Goal: Check status: Check status

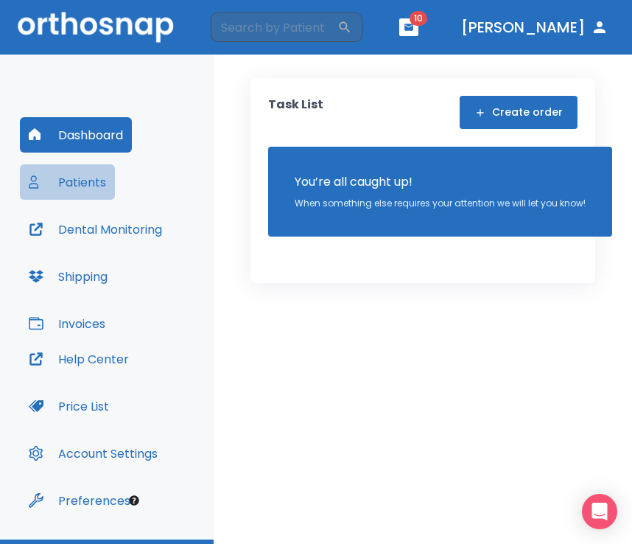
click at [74, 175] on button "Patients" at bounding box center [67, 181] width 95 height 35
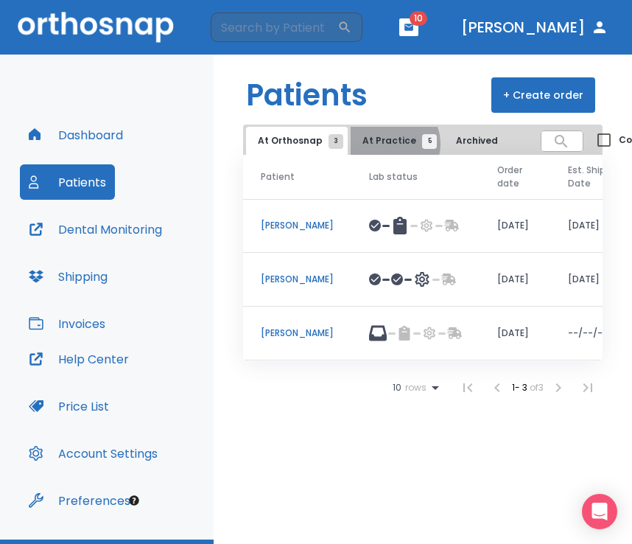
click at [388, 144] on span "At Practice 5" at bounding box center [396, 140] width 67 height 13
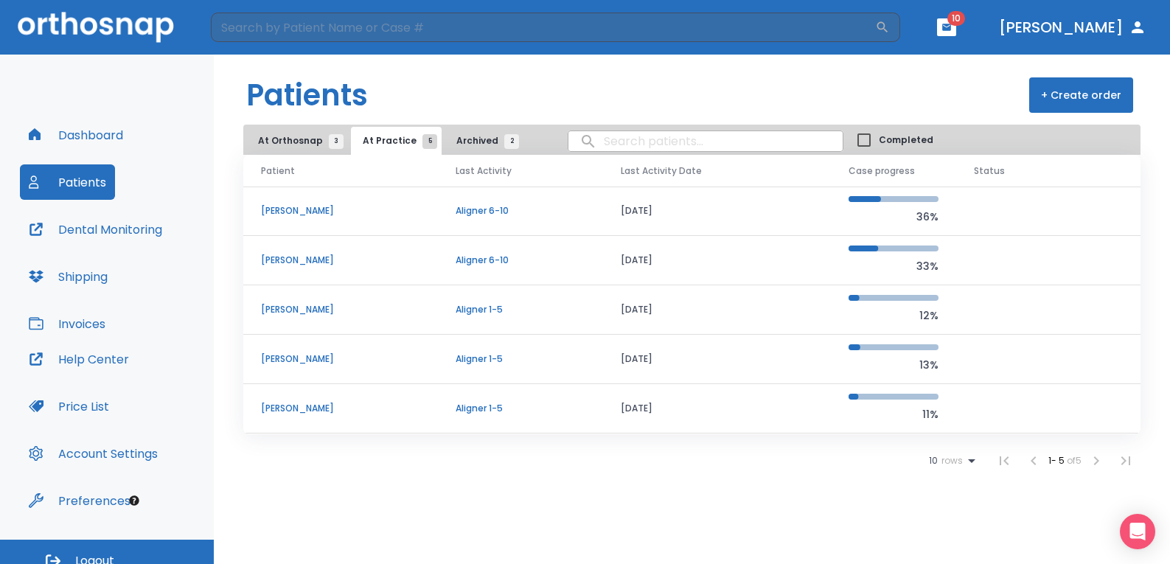
click at [330, 213] on p "[PERSON_NAME]" at bounding box center [340, 210] width 159 height 13
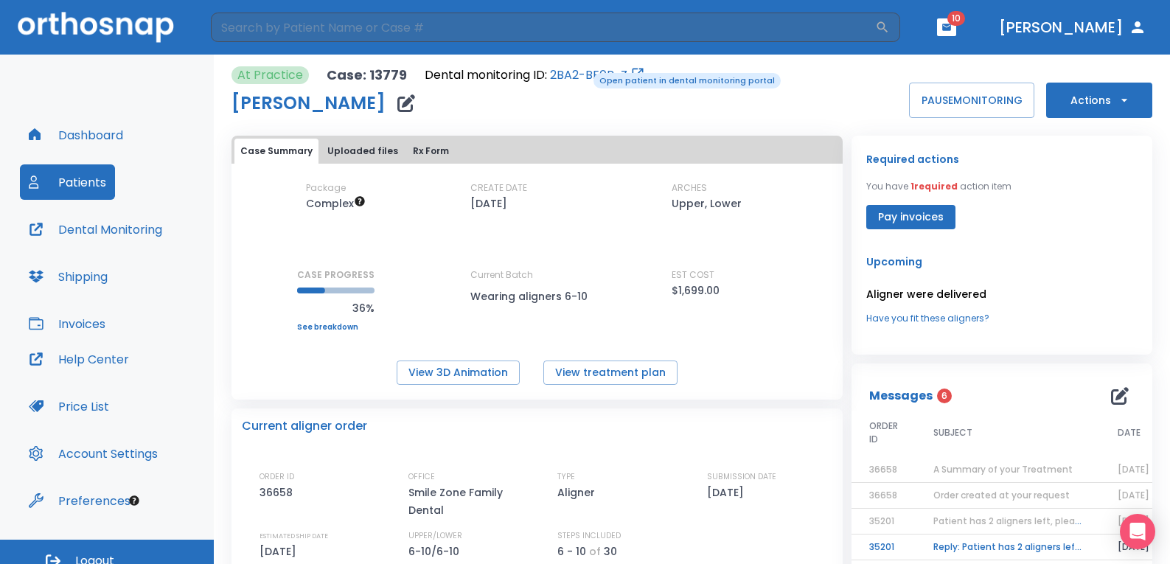
click at [583, 71] on link "2BA2-BE0B-Z" at bounding box center [588, 75] width 77 height 18
click at [88, 185] on button "Patients" at bounding box center [67, 181] width 95 height 35
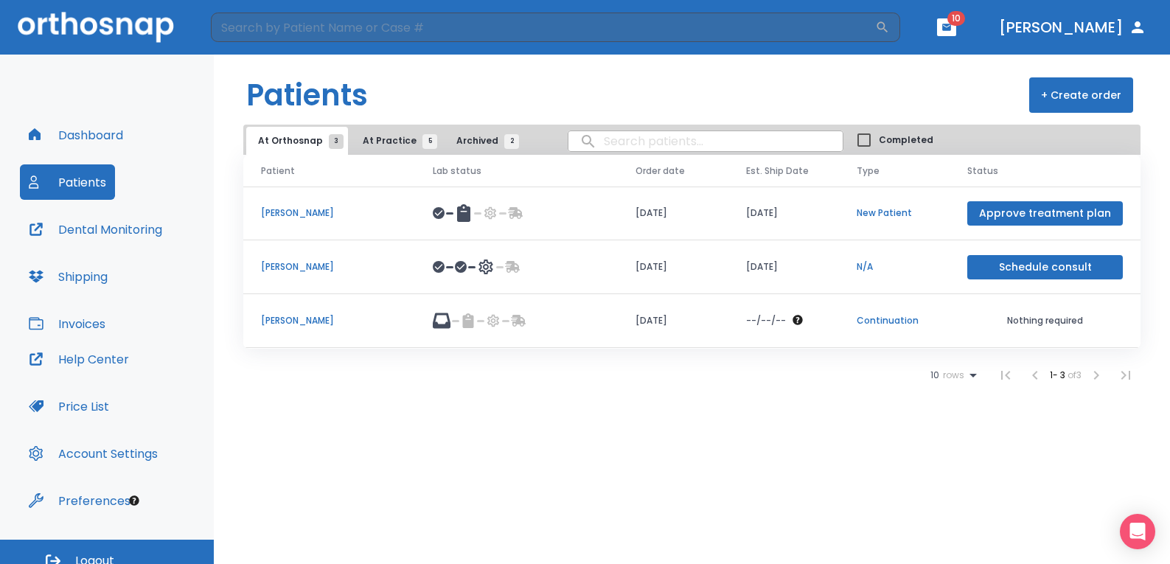
click at [372, 131] on button "At Practice 5" at bounding box center [396, 141] width 91 height 28
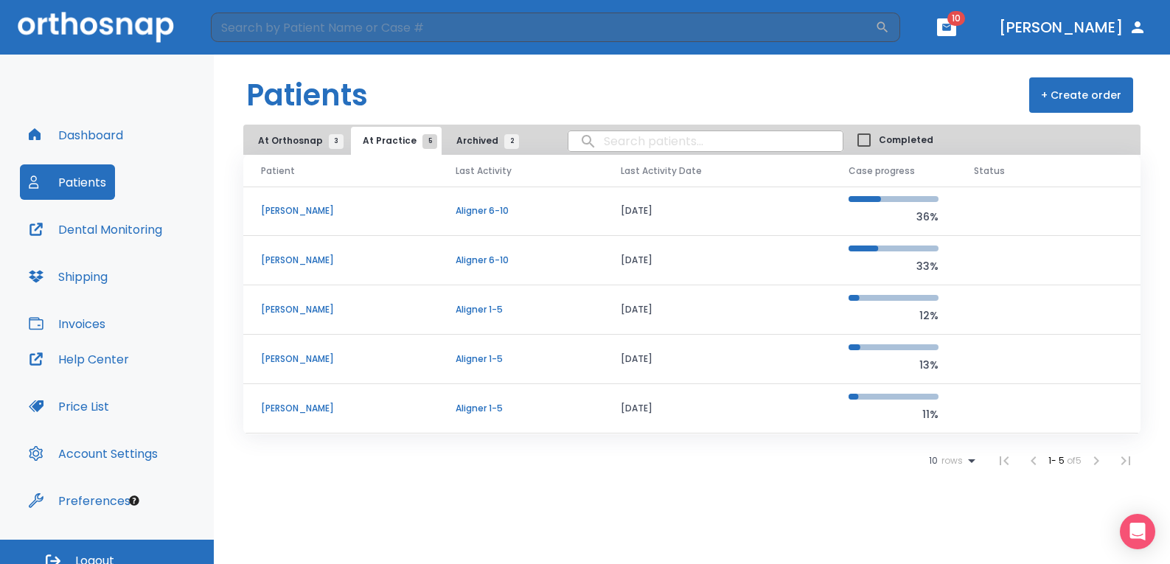
click at [270, 145] on span "At Orthosnap 3" at bounding box center [297, 140] width 78 height 13
